Goal: Task Accomplishment & Management: Manage account settings

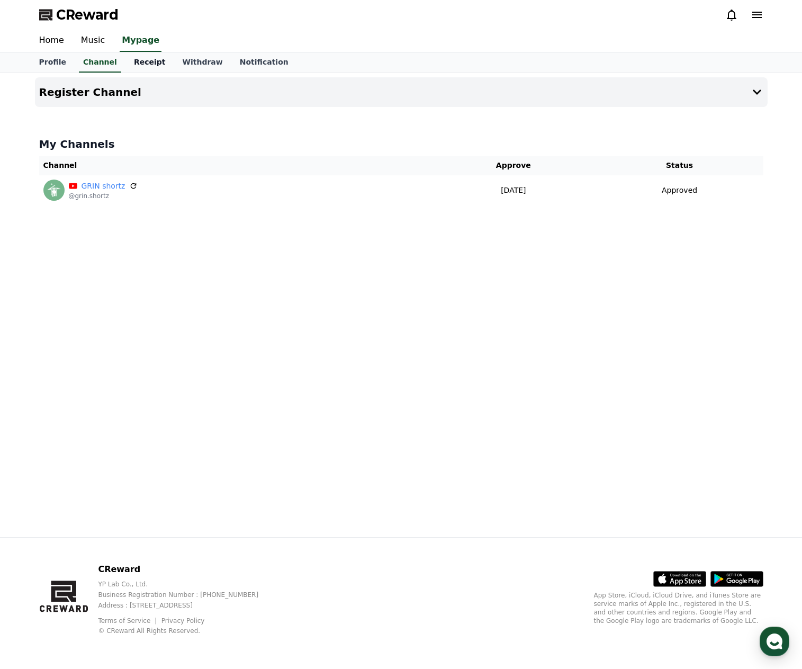
click at [141, 61] on link "Receipt" at bounding box center [150, 62] width 49 height 20
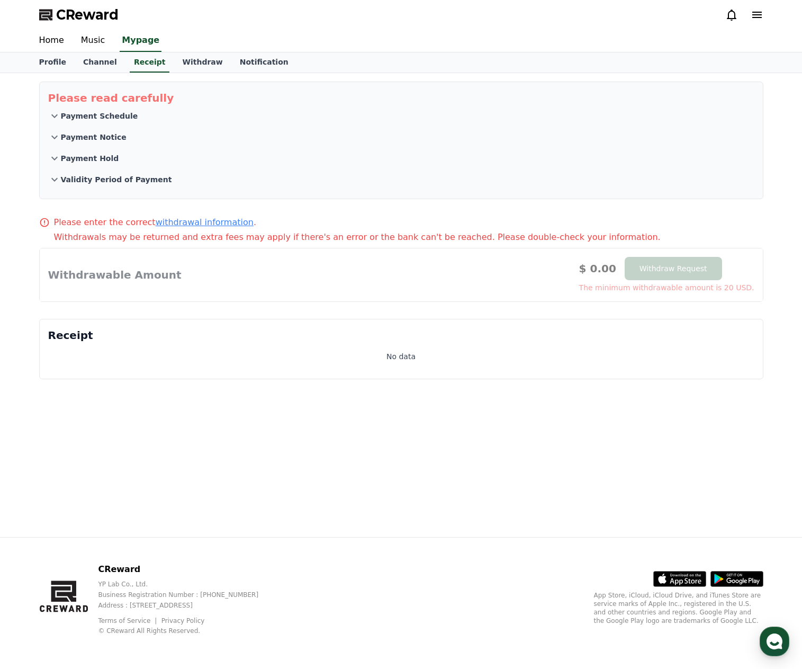
click at [114, 116] on p "Payment Schedule" at bounding box center [99, 116] width 77 height 11
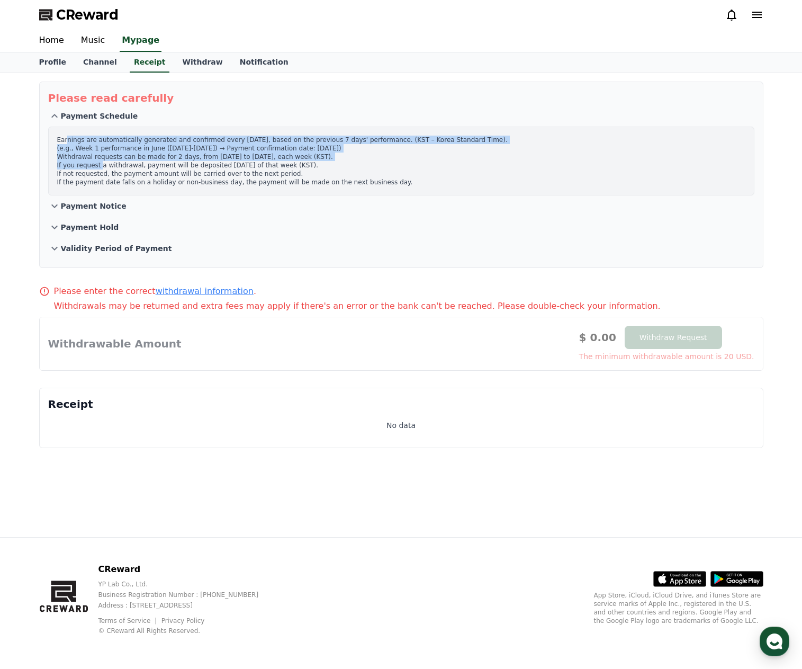
drag, startPoint x: 79, startPoint y: 142, endPoint x: 94, endPoint y: 182, distance: 42.2
click at [99, 169] on p "Earnings are automatically generated and confirmed every [DATE], based on the p…" at bounding box center [401, 161] width 688 height 51
click at [88, 205] on p "Payment Notice" at bounding box center [94, 206] width 66 height 11
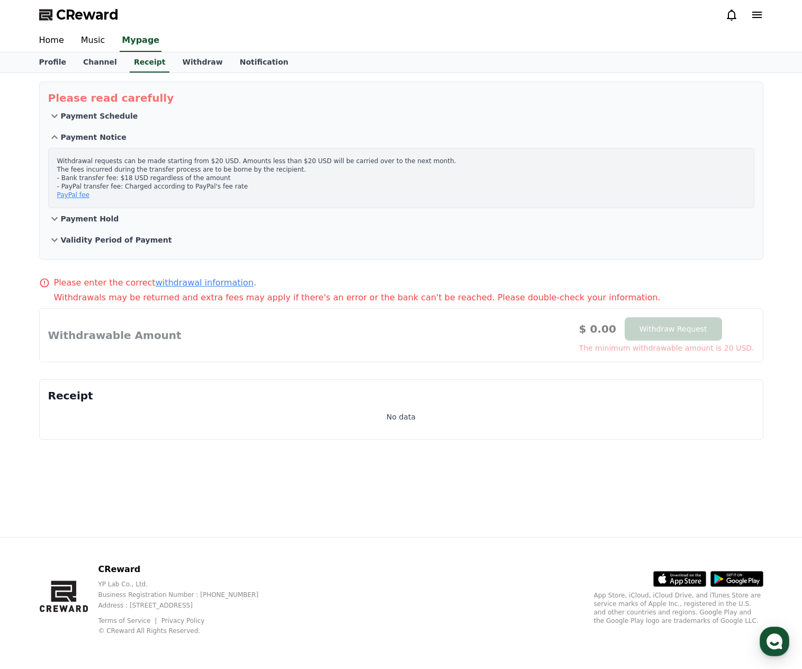
drag, startPoint x: 75, startPoint y: 164, endPoint x: 105, endPoint y: 186, distance: 37.5
click at [105, 186] on p "Withdrawal requests can be made starting from $20 USD. Amounts less than $20 US…" at bounding box center [401, 178] width 688 height 42
click at [69, 219] on p "Payment Hold" at bounding box center [90, 218] width 58 height 11
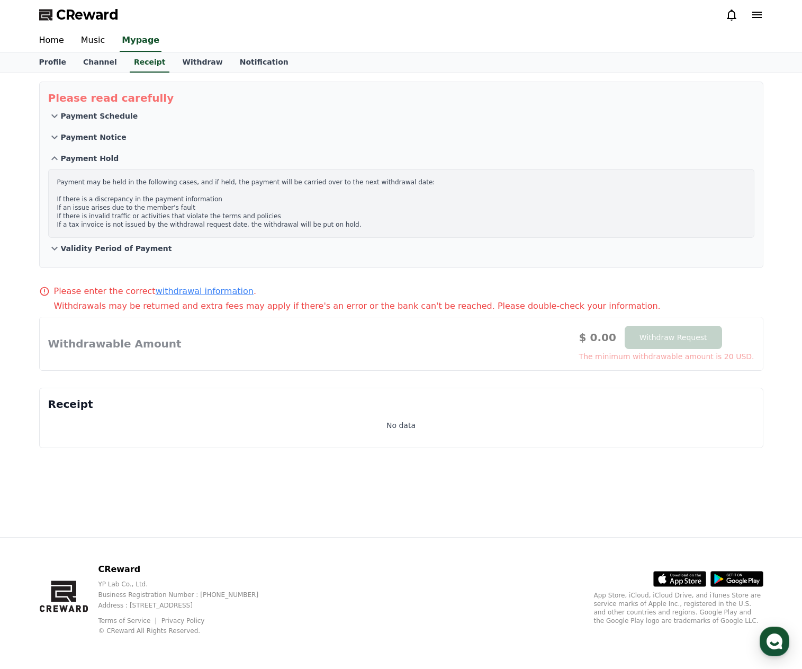
drag, startPoint x: 65, startPoint y: 183, endPoint x: 217, endPoint y: 188, distance: 152.6
click at [217, 188] on p "Payment may be held in the following cases, and if held, the payment will be ca…" at bounding box center [401, 203] width 688 height 51
drag, startPoint x: 60, startPoint y: 202, endPoint x: 226, endPoint y: 235, distance: 169.0
click at [228, 231] on div "Payment may be held in the following cases, and if held, the payment will be ca…" at bounding box center [401, 203] width 706 height 69
click at [126, 252] on button "Validity Period of Payment" at bounding box center [401, 248] width 706 height 21
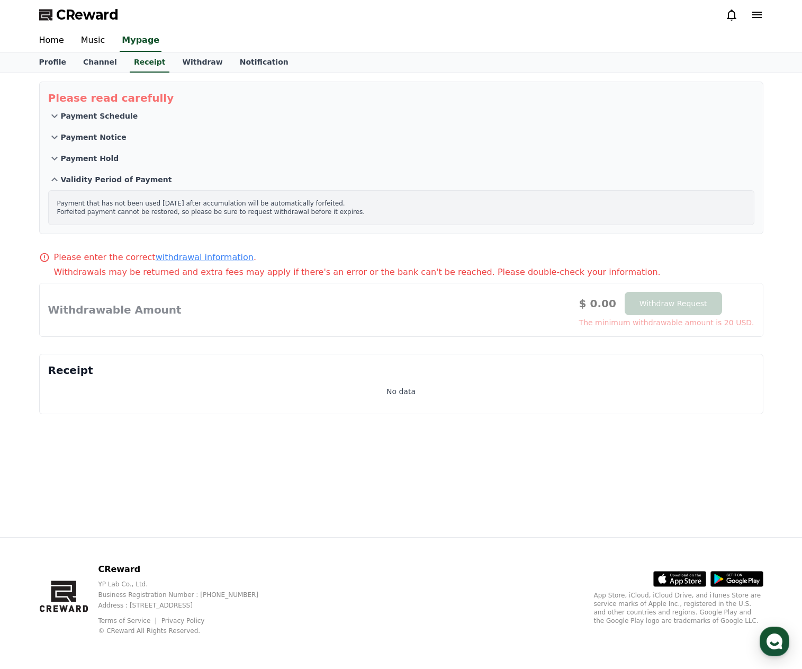
drag, startPoint x: 68, startPoint y: 205, endPoint x: 99, endPoint y: 212, distance: 31.6
click at [99, 212] on p "Payment that has not been used [DATE] after accumulation will be automatically …" at bounding box center [401, 207] width 688 height 17
click at [129, 310] on div at bounding box center [401, 309] width 723 height 53
click at [177, 61] on link "Withdraw" at bounding box center [202, 62] width 57 height 20
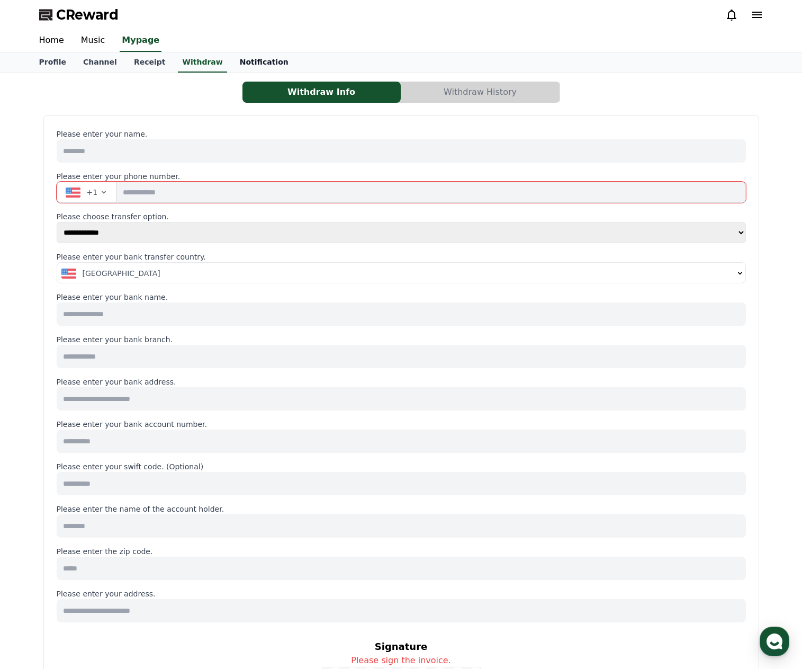
click at [231, 70] on link "Notification" at bounding box center [264, 62] width 66 height 20
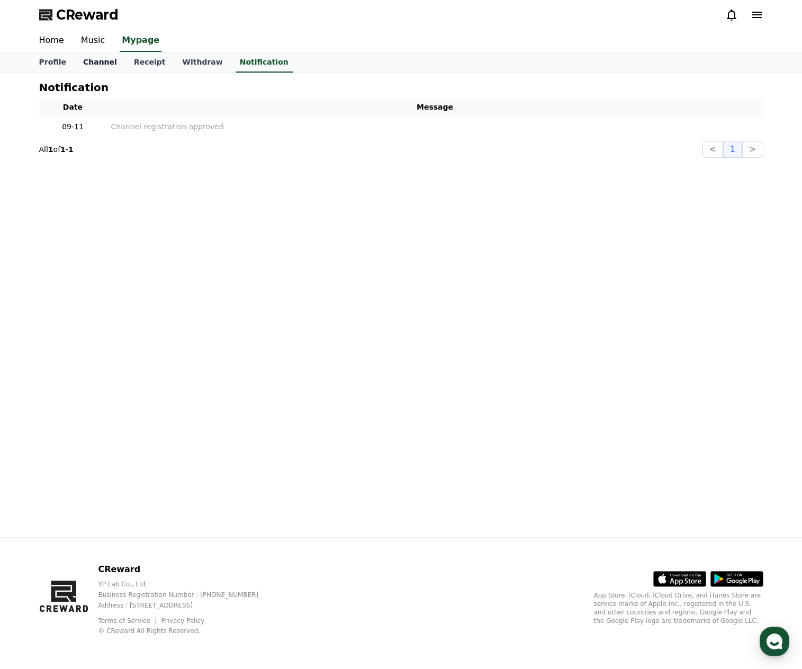
click at [96, 66] on link "Channel" at bounding box center [100, 62] width 51 height 20
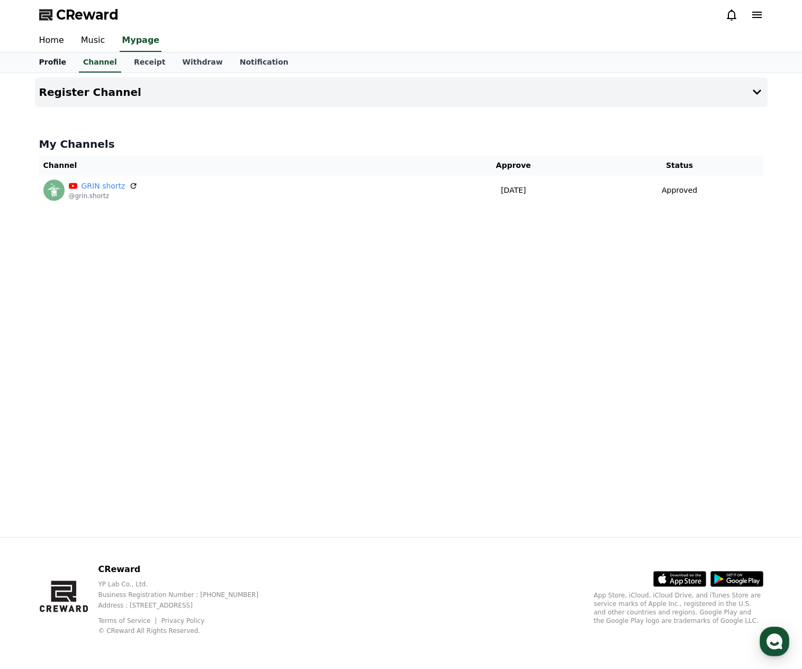
click at [57, 57] on link "Profile" at bounding box center [53, 62] width 44 height 20
select select "**********"
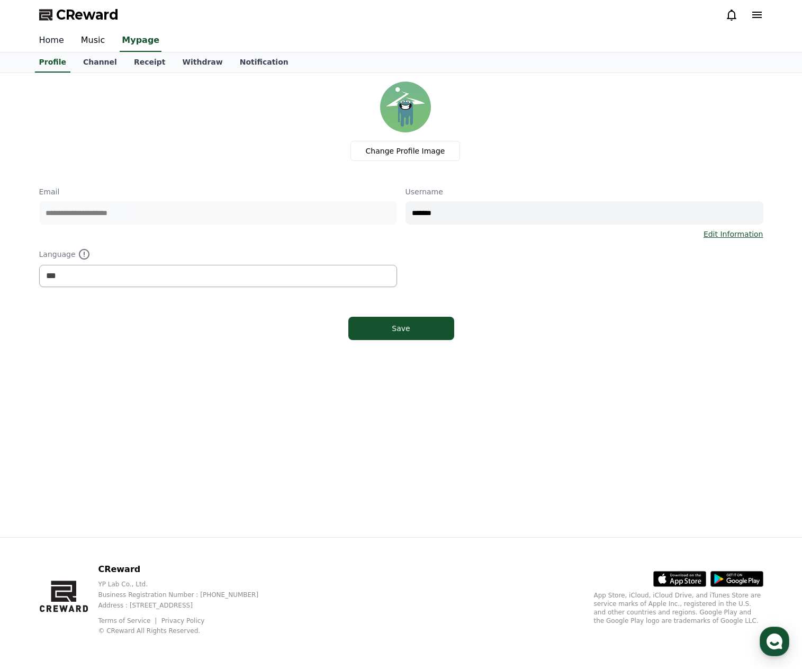
click at [49, 43] on link "Home" at bounding box center [52, 41] width 42 height 22
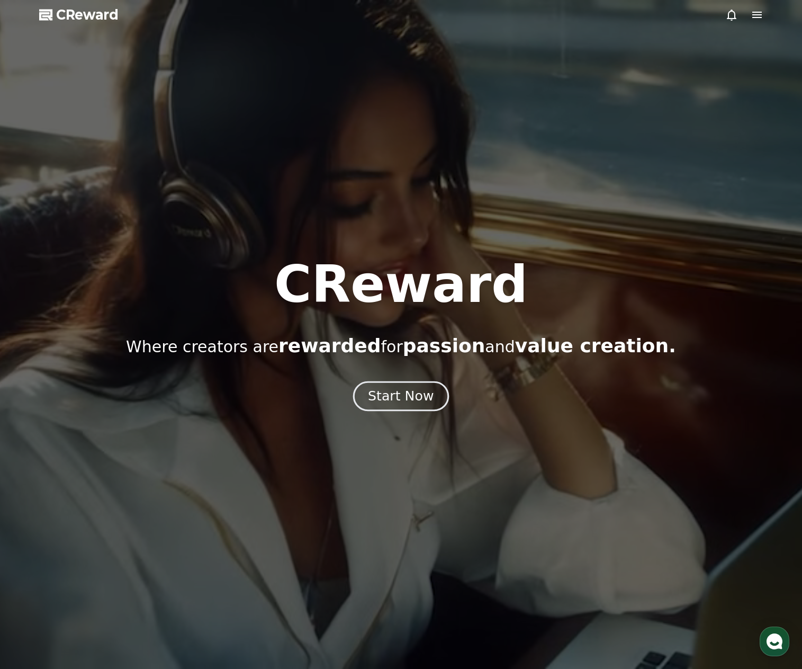
click at [415, 395] on div "Start Now" at bounding box center [401, 396] width 66 height 18
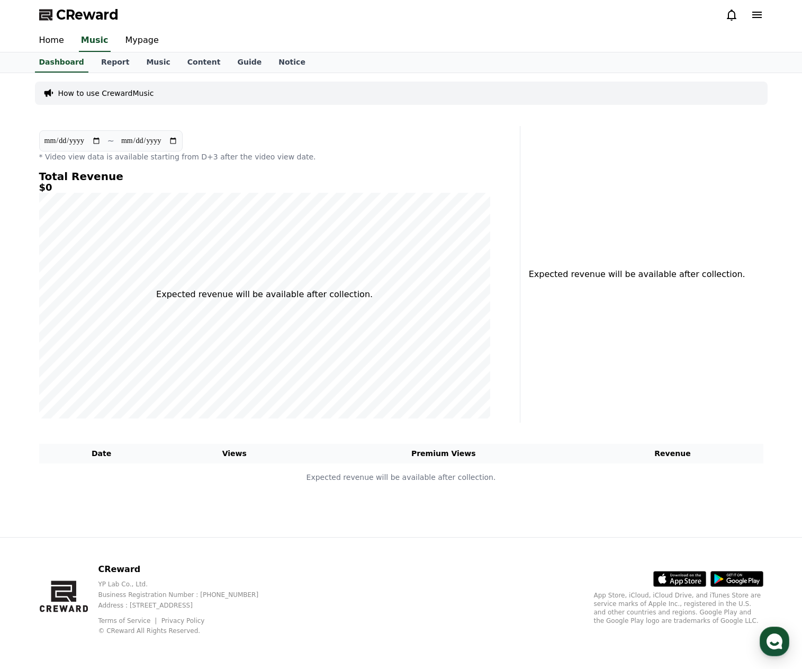
click at [752, 18] on icon at bounding box center [757, 14] width 13 height 13
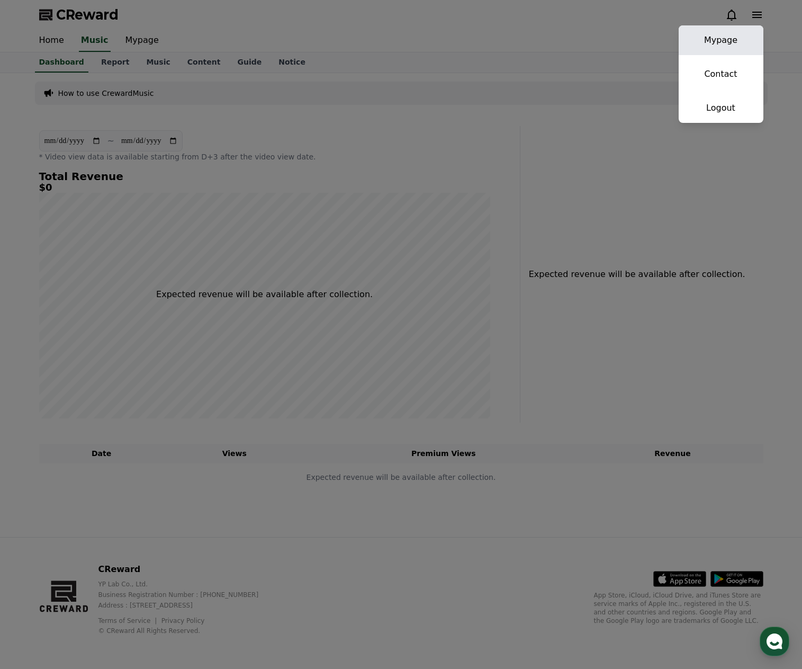
click at [726, 43] on link "Mypage" at bounding box center [721, 40] width 85 height 30
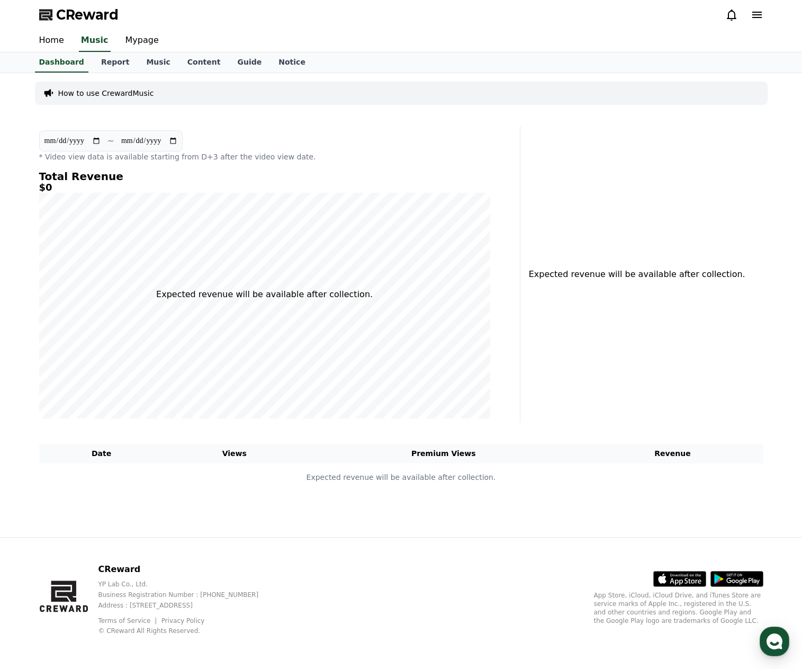
select select "**********"
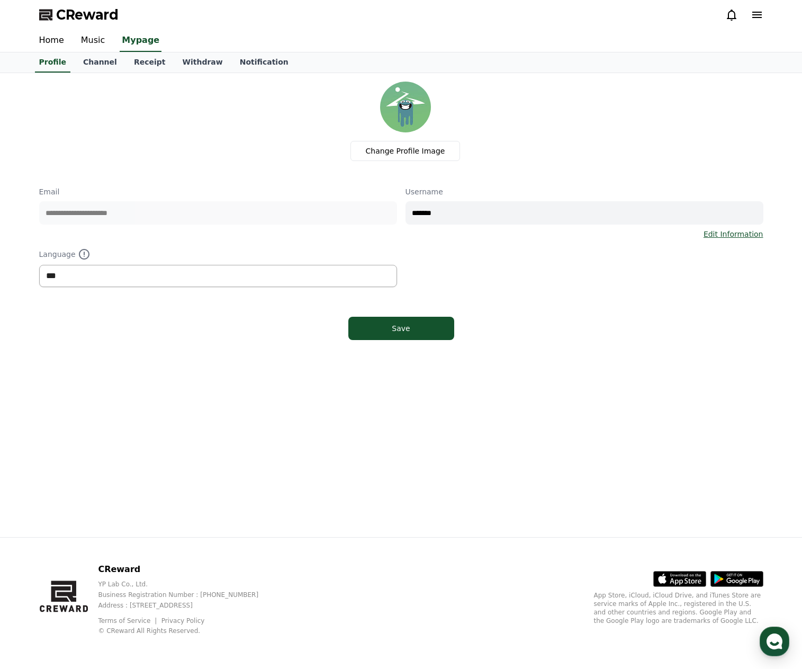
click at [144, 278] on select "*** ******* ***" at bounding box center [218, 276] width 358 height 22
click at [118, 115] on div "Change Profile Image" at bounding box center [406, 121] width 716 height 79
click at [99, 60] on link "Channel" at bounding box center [100, 62] width 51 height 20
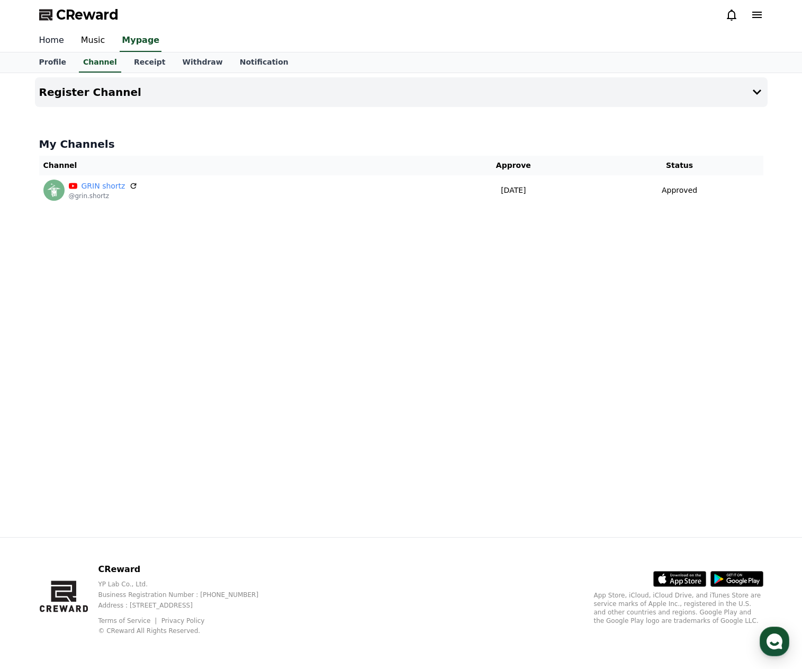
click at [56, 42] on link "Home" at bounding box center [52, 41] width 42 height 22
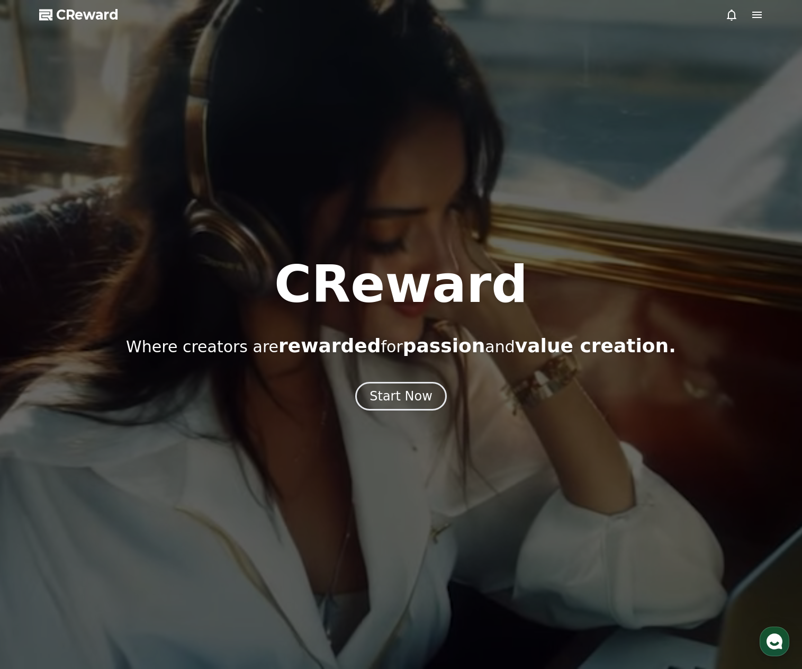
click at [86, 46] on div at bounding box center [401, 334] width 802 height 669
